Goal: Check status: Check status

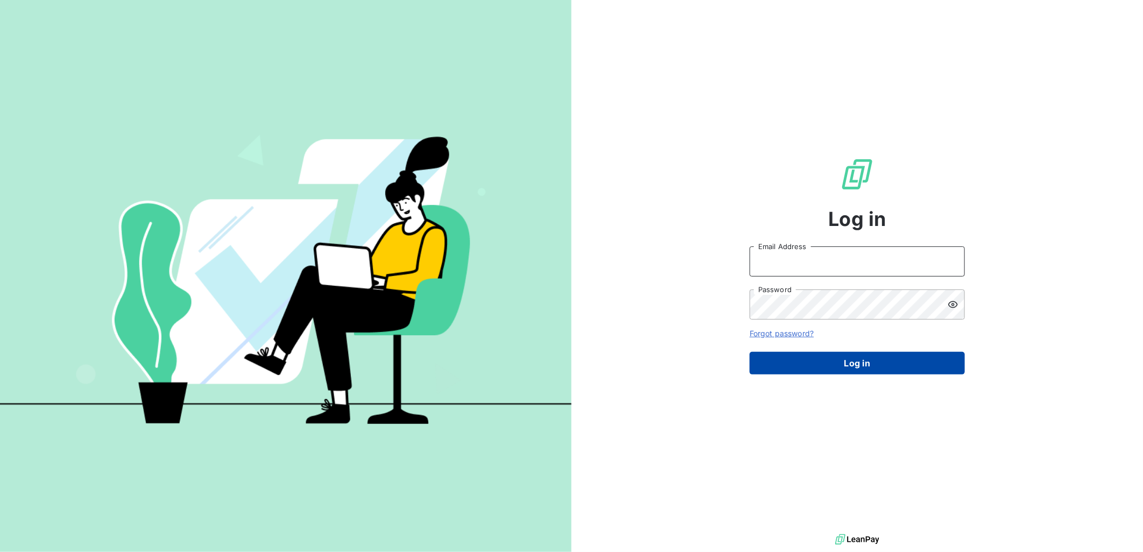
type input "[PERSON_NAME][EMAIL_ADDRESS][PERSON_NAME][DOMAIN_NAME]"
click at [840, 370] on button "Log in" at bounding box center [856, 363] width 215 height 23
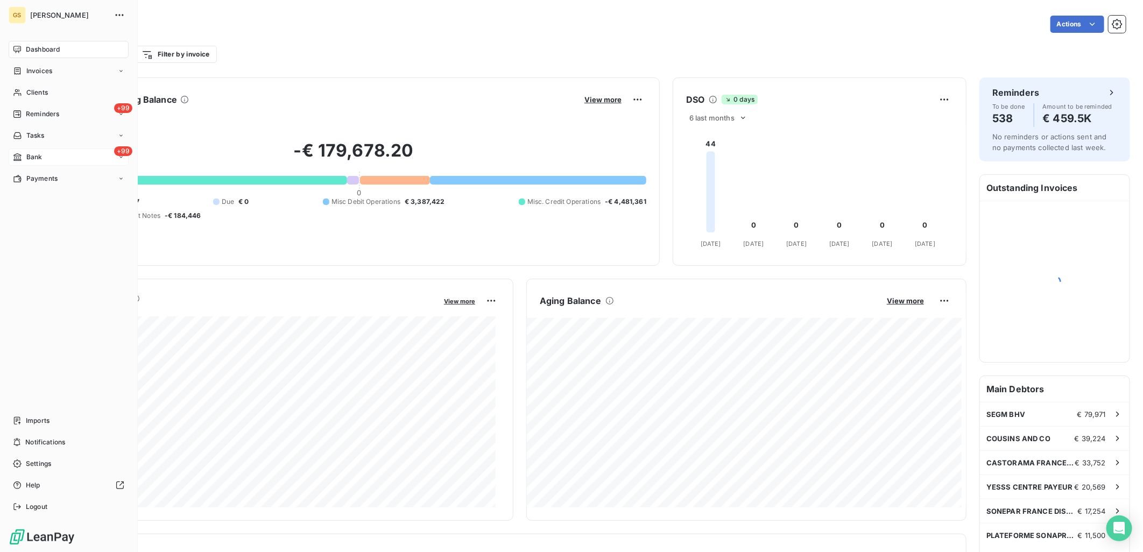
click at [22, 159] on div "Bank" at bounding box center [27, 157] width 29 height 10
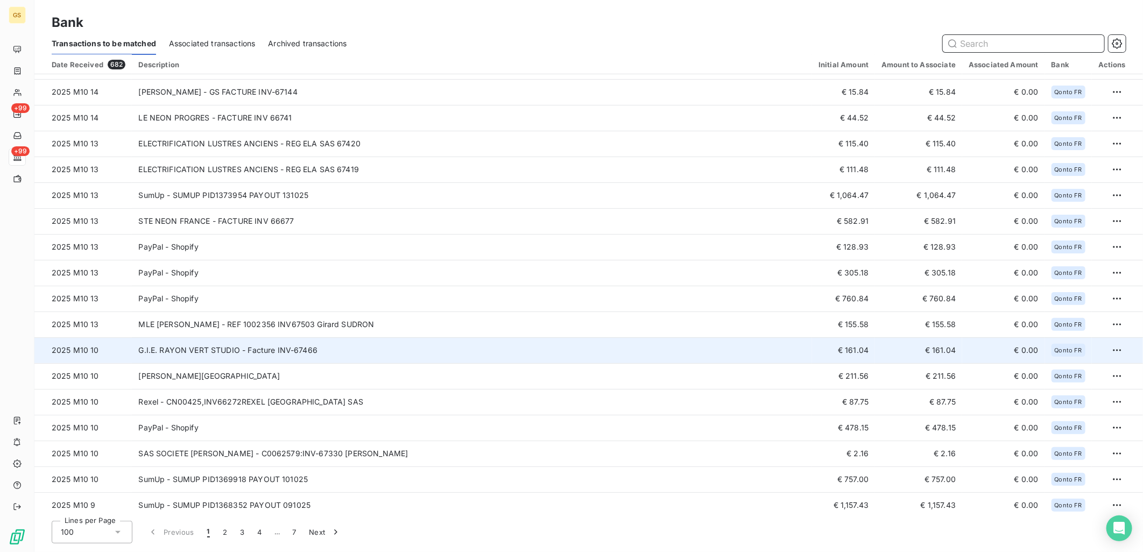
scroll to position [60, 0]
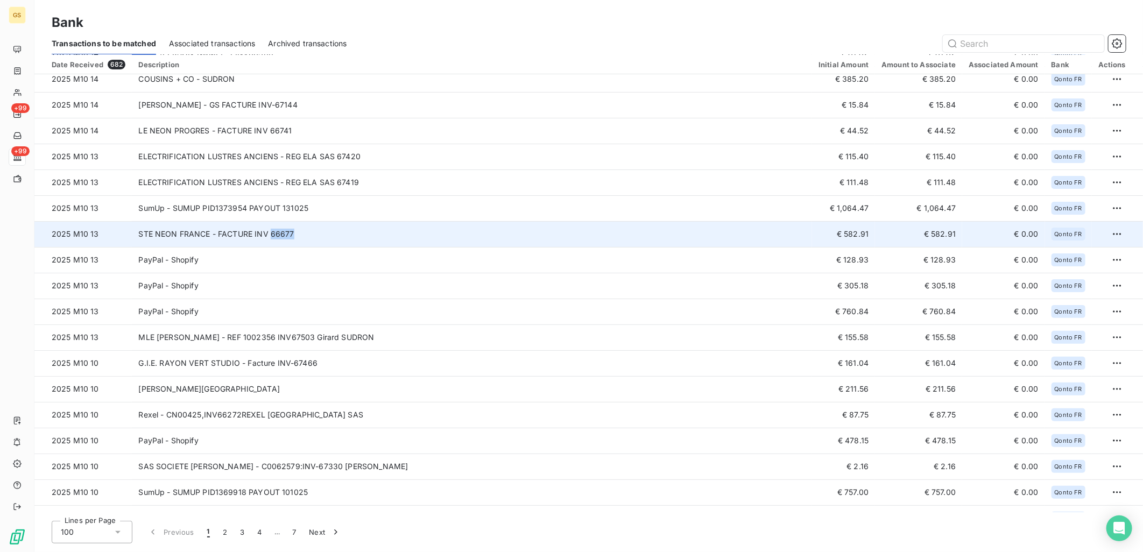
copy td "66677"
drag, startPoint x: 326, startPoint y: 234, endPoint x: 267, endPoint y: 233, distance: 58.6
click at [267, 233] on td "STE NEON FRANCE - FACTURE INV 66677" at bounding box center [472, 234] width 680 height 26
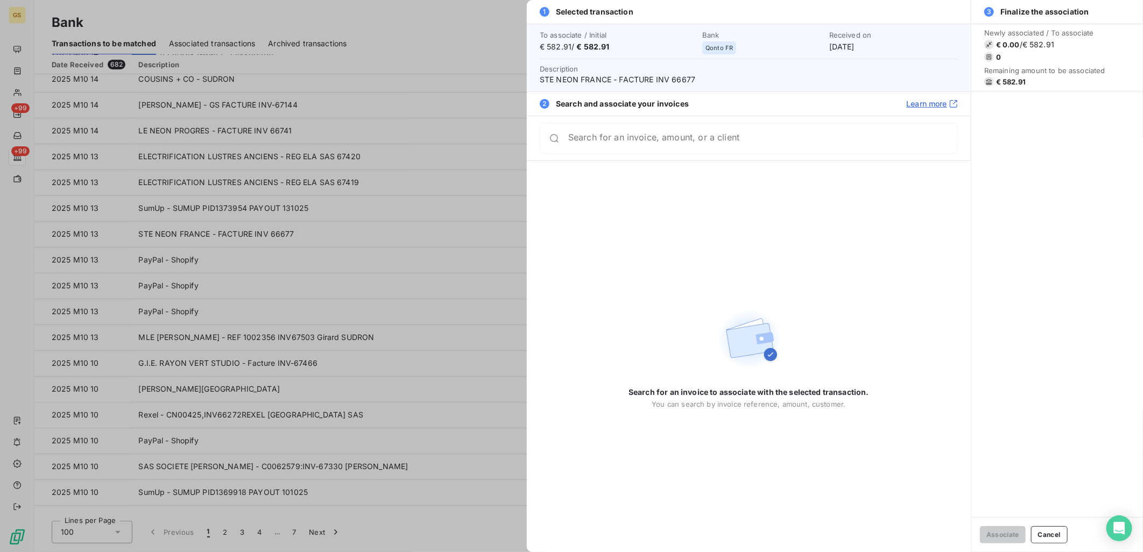
click at [490, 232] on div at bounding box center [571, 276] width 1143 height 552
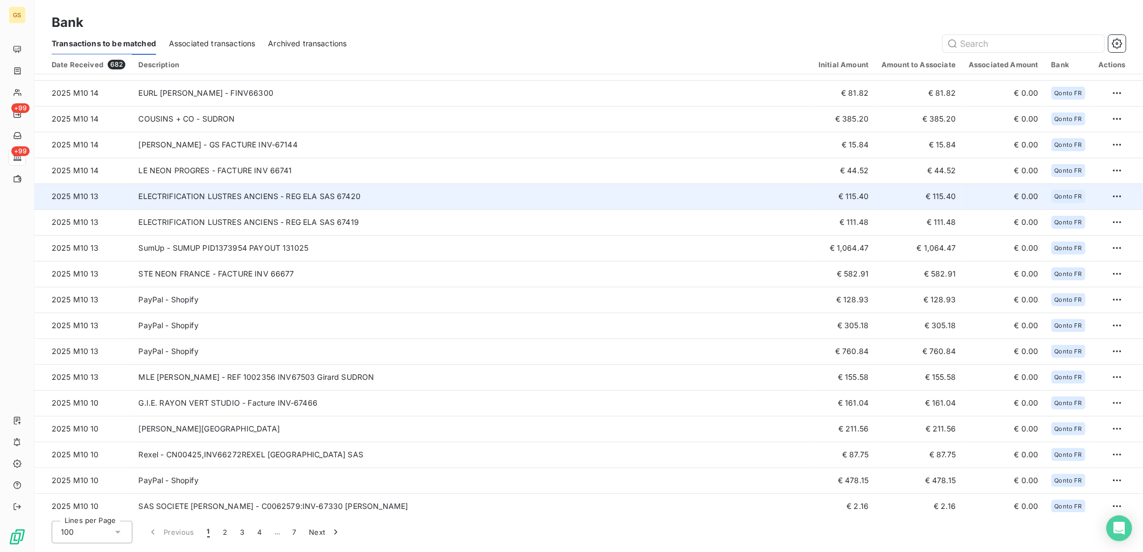
scroll to position [0, 0]
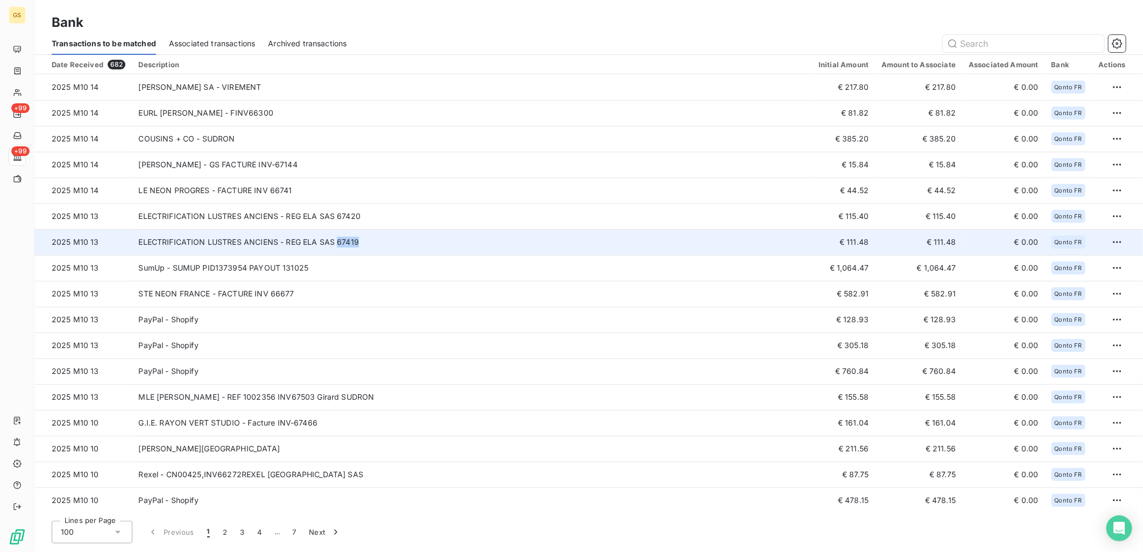
copy td "67419"
drag, startPoint x: 381, startPoint y: 245, endPoint x: 336, endPoint y: 245, distance: 44.7
click at [336, 245] on td "ELECTRIFICATION LUSTRES ANCIENS - REG ELA SAS 67419" at bounding box center [472, 242] width 680 height 26
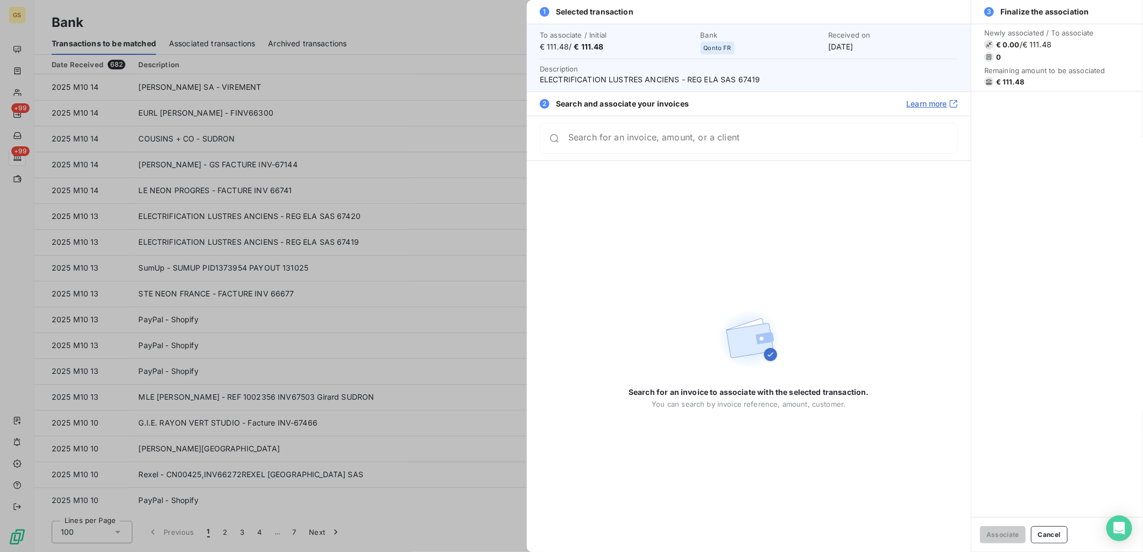
click at [392, 185] on div at bounding box center [571, 276] width 1143 height 552
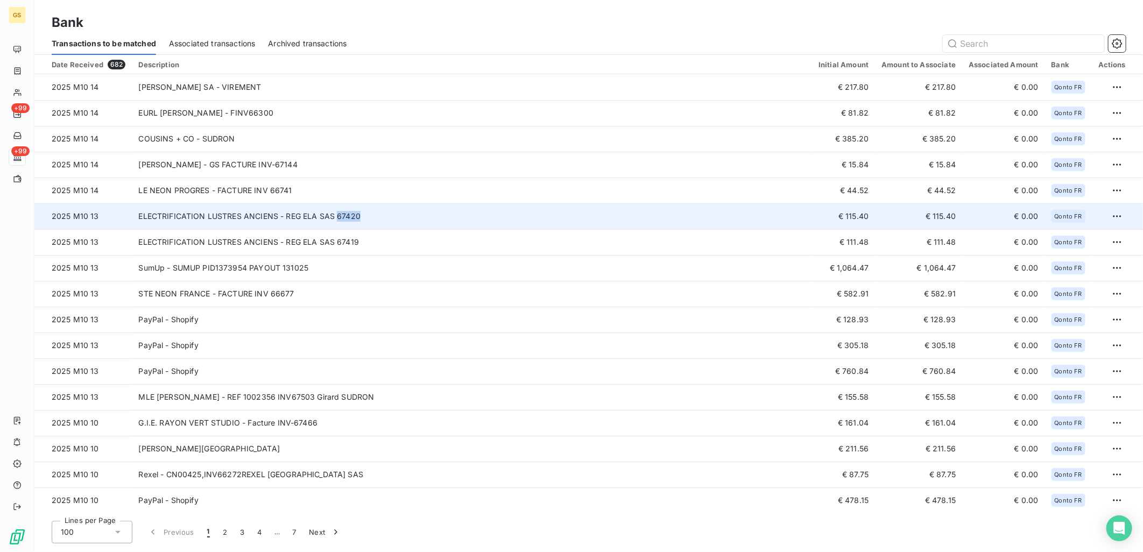
copy td "67420"
drag, startPoint x: 382, startPoint y: 217, endPoint x: 336, endPoint y: 221, distance: 45.9
click at [336, 221] on td "ELECTRIFICATION LUSTRES ANCIENS - REG ELA SAS 67420" at bounding box center [472, 216] width 680 height 26
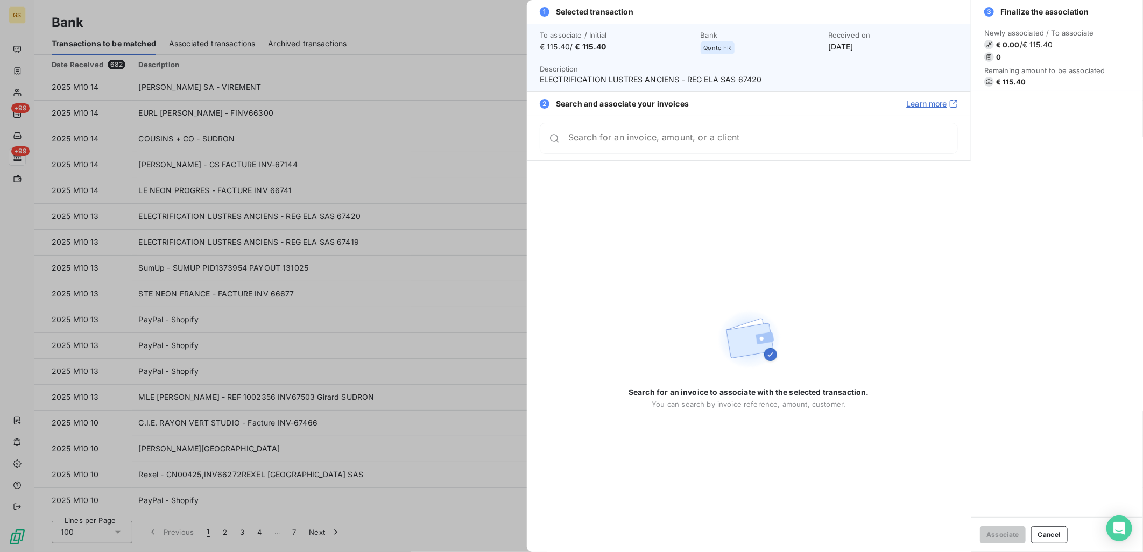
click at [385, 169] on div at bounding box center [571, 276] width 1143 height 552
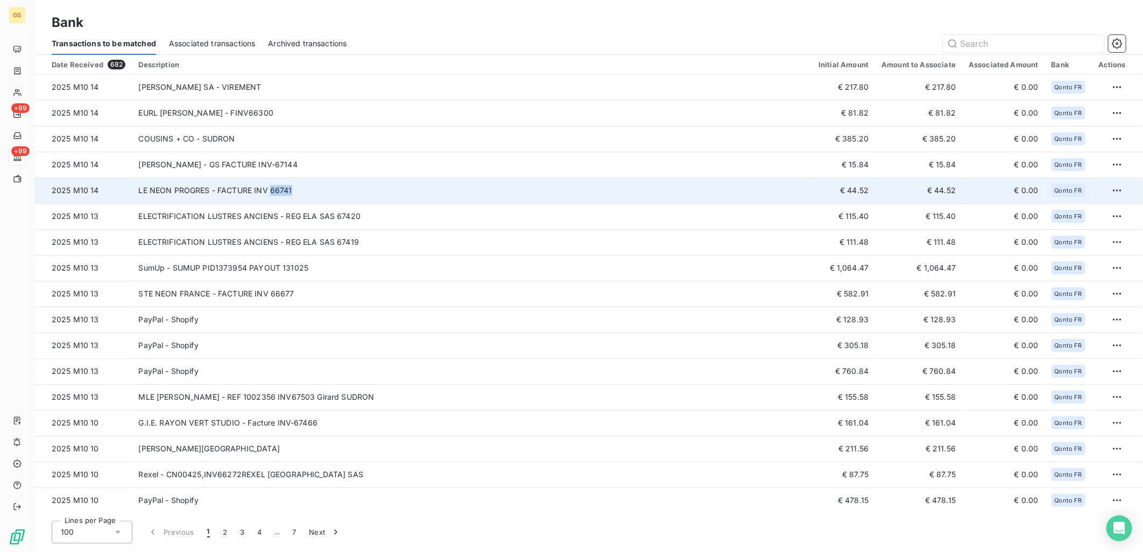
copy td "66741"
drag, startPoint x: 319, startPoint y: 189, endPoint x: 267, endPoint y: 197, distance: 52.8
click at [267, 197] on td "LE NEON PROGRES - FACTURE INV 66741" at bounding box center [472, 191] width 680 height 26
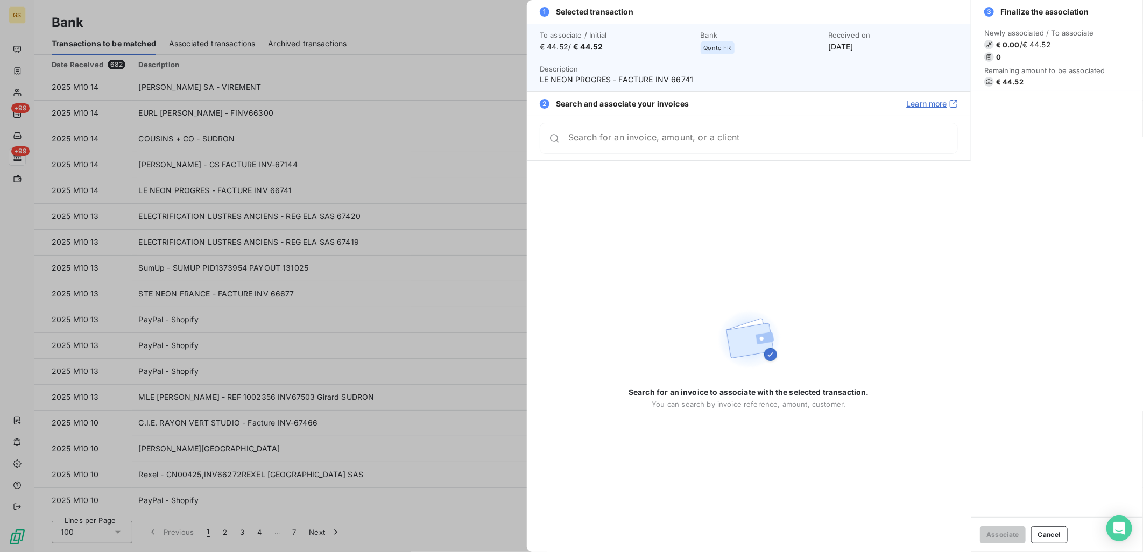
click at [414, 176] on div at bounding box center [571, 276] width 1143 height 552
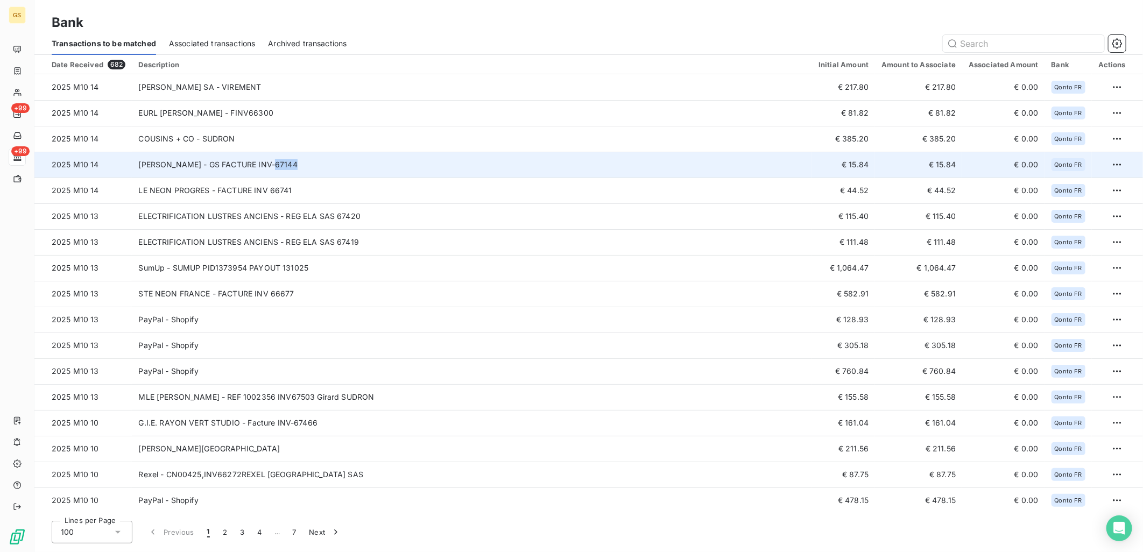
copy td "67144"
drag, startPoint x: 302, startPoint y: 164, endPoint x: 274, endPoint y: 167, distance: 28.2
click at [274, 167] on td "[PERSON_NAME] - GS FACTURE INV-67144" at bounding box center [472, 165] width 680 height 26
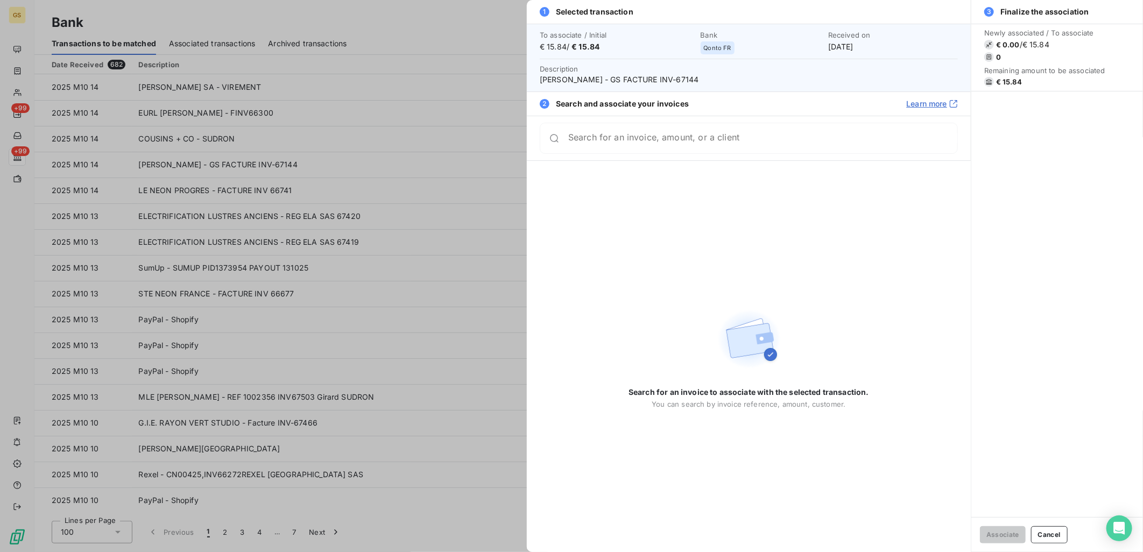
click at [383, 143] on div at bounding box center [571, 276] width 1143 height 552
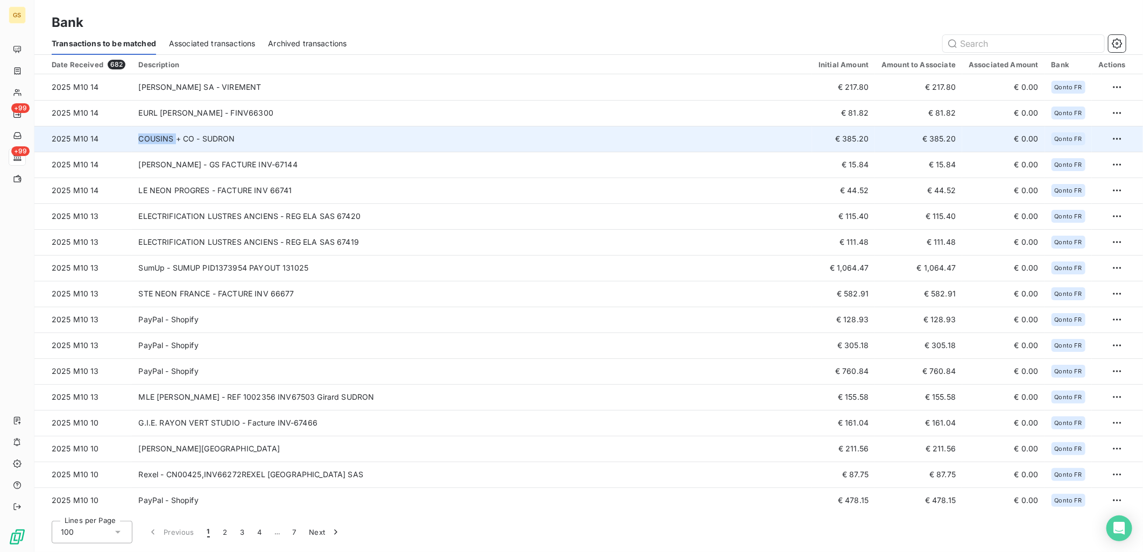
copy td "COUSINS"
drag, startPoint x: 134, startPoint y: 138, endPoint x: 173, endPoint y: 140, distance: 38.2
click at [173, 140] on td "COUSINS + CO - SUDRON" at bounding box center [472, 139] width 680 height 26
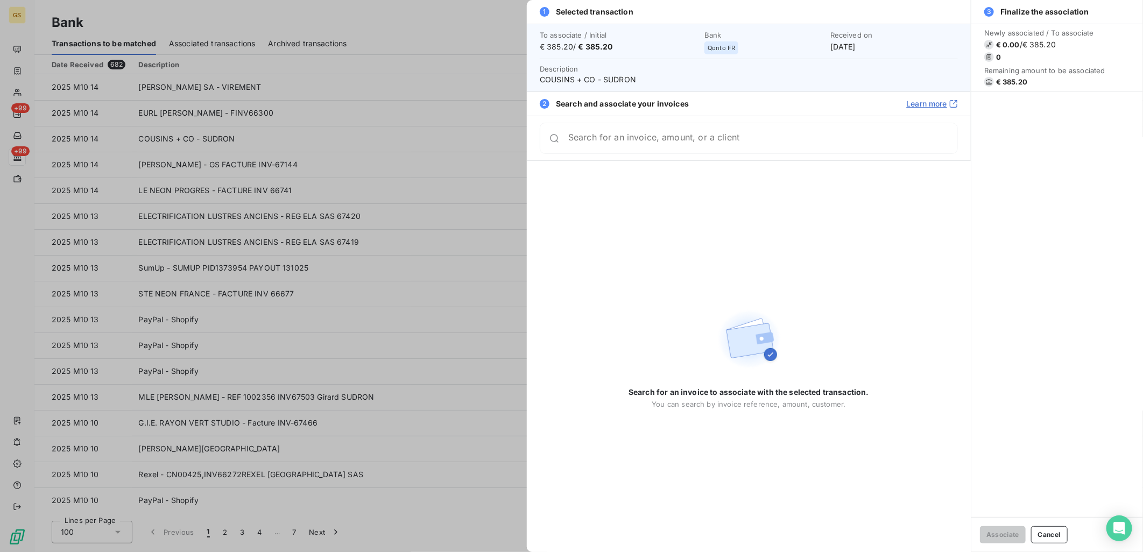
click at [369, 111] on div at bounding box center [571, 276] width 1143 height 552
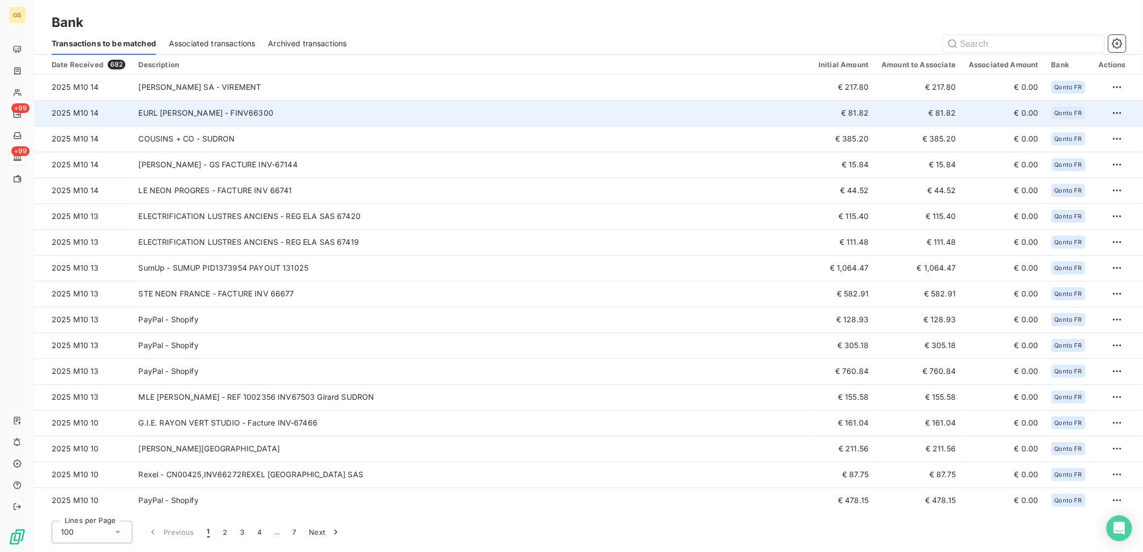
copy td "66300"
drag, startPoint x: 279, startPoint y: 113, endPoint x: 264, endPoint y: 111, distance: 15.2
click at [264, 111] on td "EURL [PERSON_NAME] - FINV66300" at bounding box center [472, 113] width 680 height 26
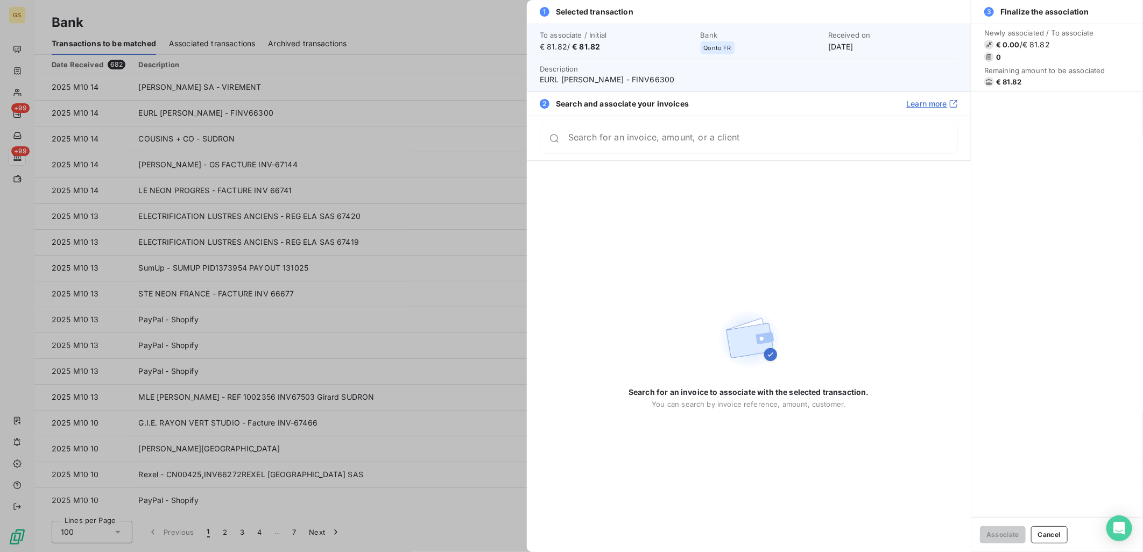
click at [388, 200] on div at bounding box center [571, 276] width 1143 height 552
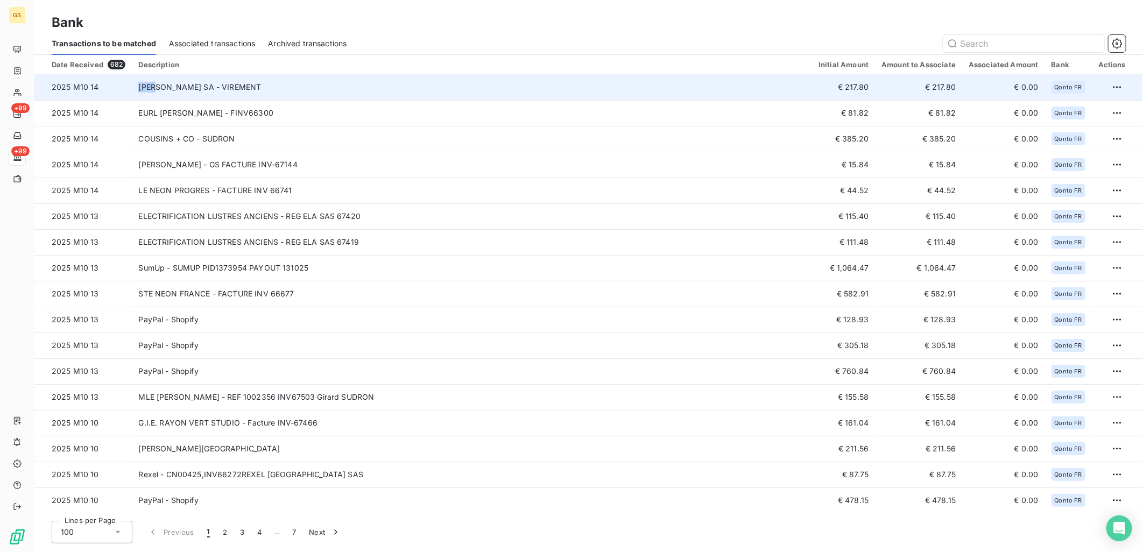
copy tr "REMY"
drag, startPoint x: 128, startPoint y: 87, endPoint x: 158, endPoint y: 85, distance: 30.7
click at [158, 85] on tr "2025 M10 14 [PERSON_NAME] SA - VIREMENT € 217.80 € 217.80 € 0.00 Qonto FR" at bounding box center [588, 87] width 1108 height 26
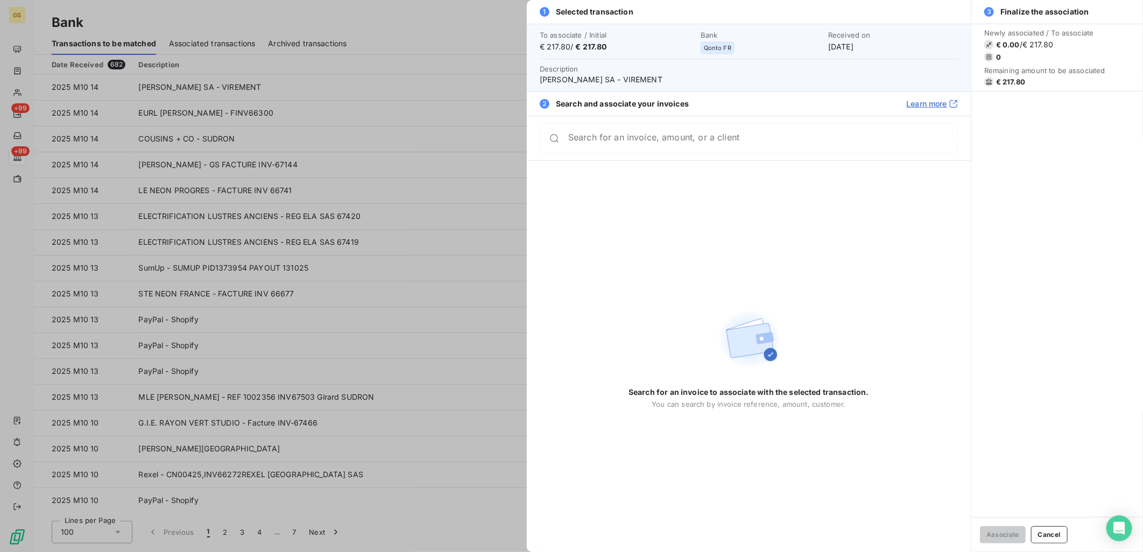
click at [389, 54] on div at bounding box center [571, 276] width 1143 height 552
